Goal: Task Accomplishment & Management: Complete application form

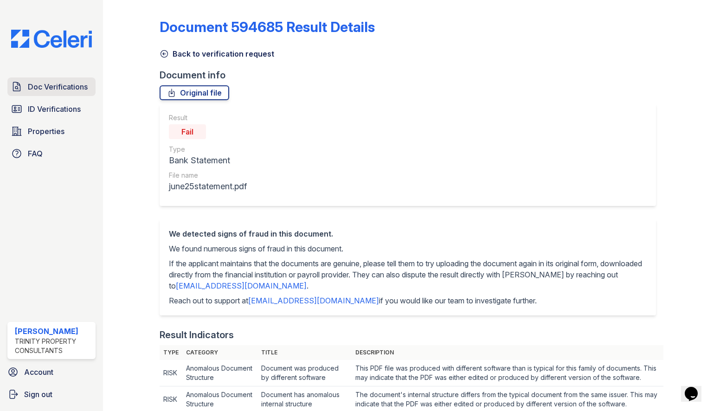
click at [62, 84] on span "Doc Verifications" at bounding box center [58, 86] width 60 height 11
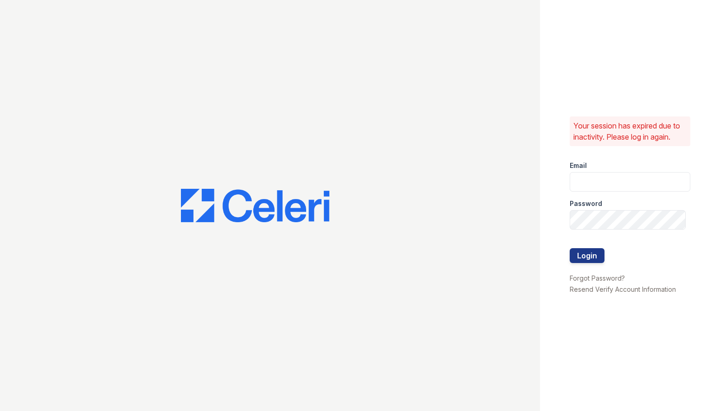
type input "[EMAIL_ADDRESS][DOMAIN_NAME]"
click at [585, 255] on button "Login" at bounding box center [587, 255] width 35 height 15
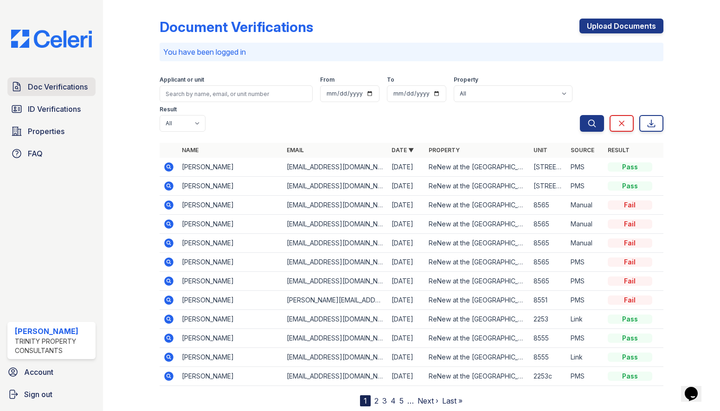
click at [45, 90] on span "Doc Verifications" at bounding box center [58, 86] width 60 height 11
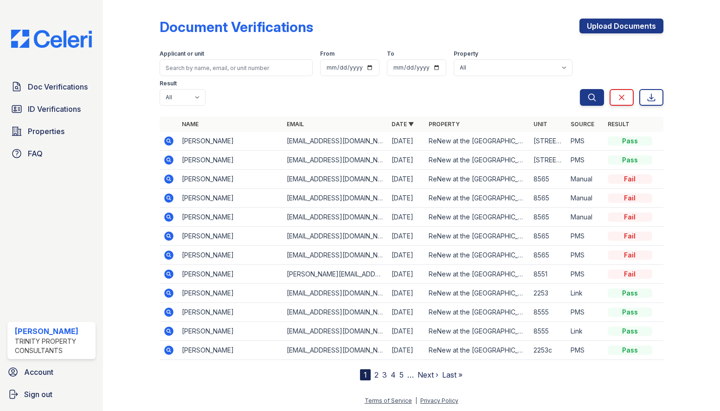
click at [632, 34] on div "Upload Documents" at bounding box center [621, 31] width 84 height 24
click at [629, 26] on link "Upload Documents" at bounding box center [621, 26] width 84 height 15
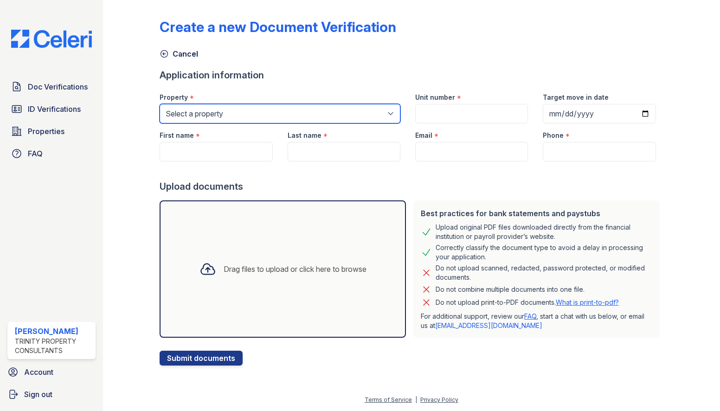
click at [257, 109] on select "Select a property ReNew Aster ReNew at the Delta" at bounding box center [280, 113] width 241 height 19
select select "30"
click at [160, 104] on select "Select a property ReNew Aster ReNew at the Delta" at bounding box center [280, 113] width 241 height 19
